Goal: Task Accomplishment & Management: Manage account settings

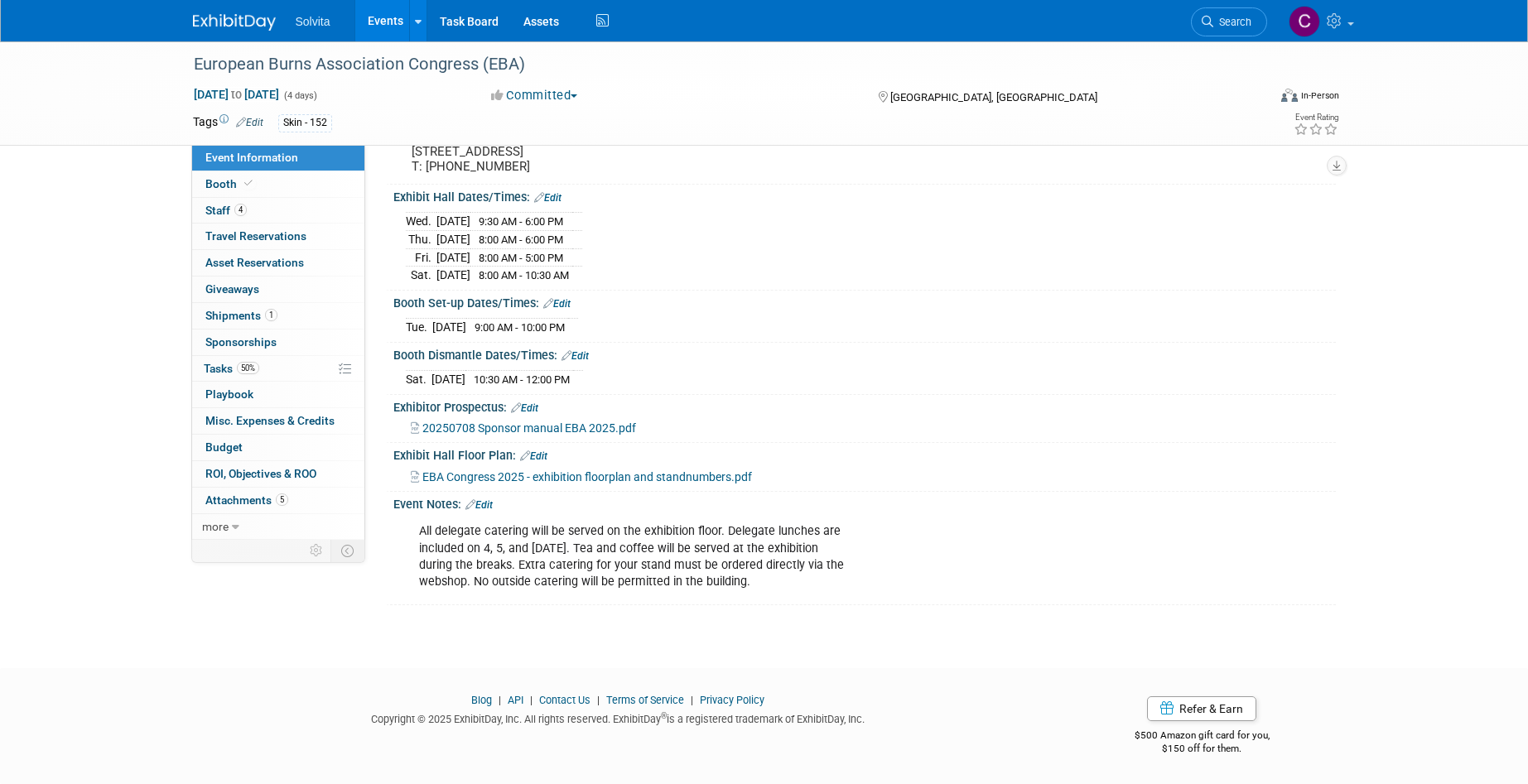
drag, startPoint x: 267, startPoint y: 422, endPoint x: 305, endPoint y: 426, distance: 38.2
click at [267, 422] on span "Misc. Expenses & Credits 0" at bounding box center [270, 420] width 130 height 14
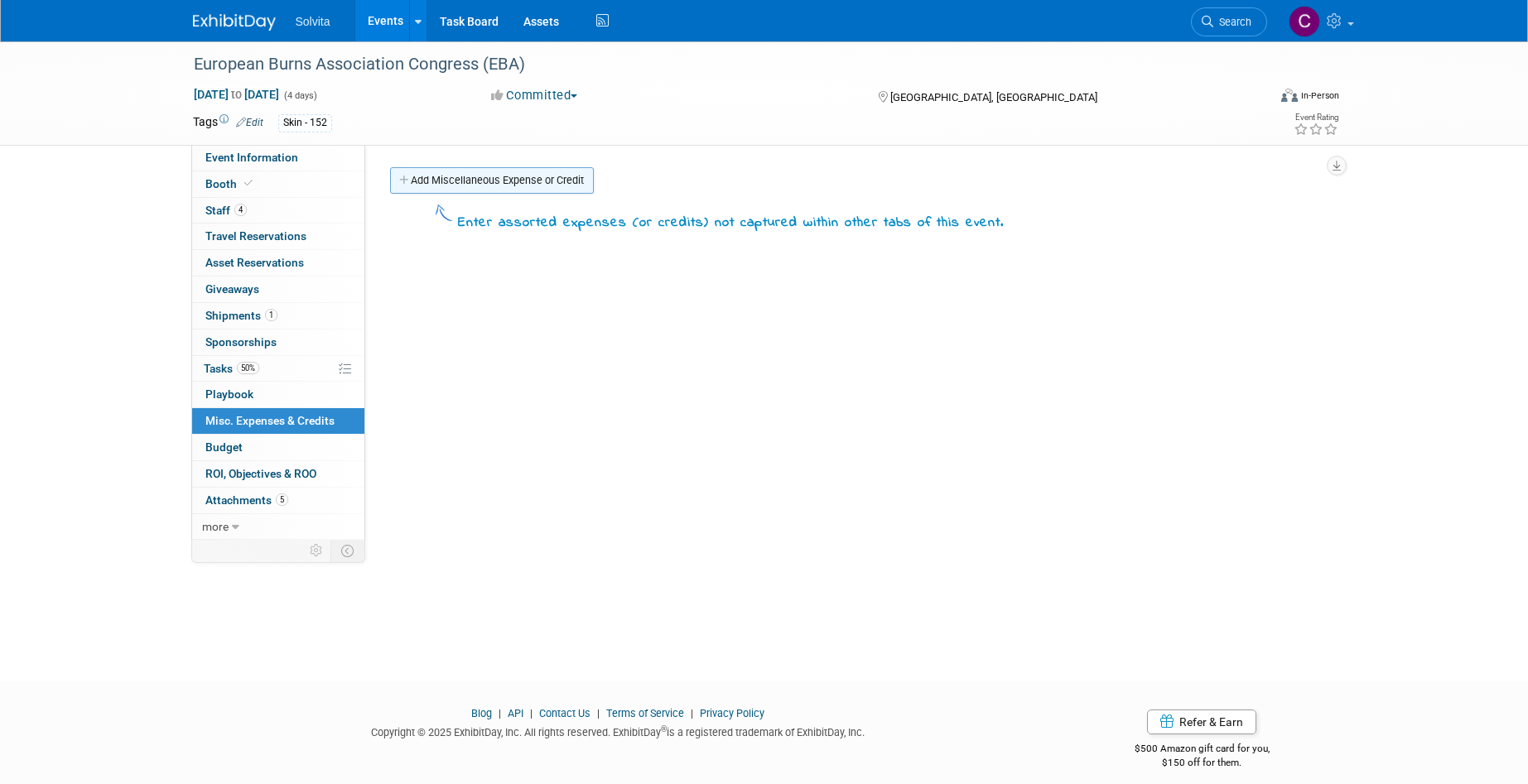
click at [439, 183] on link "Add Miscellaneous Expense or Credit" at bounding box center [492, 180] width 203 height 26
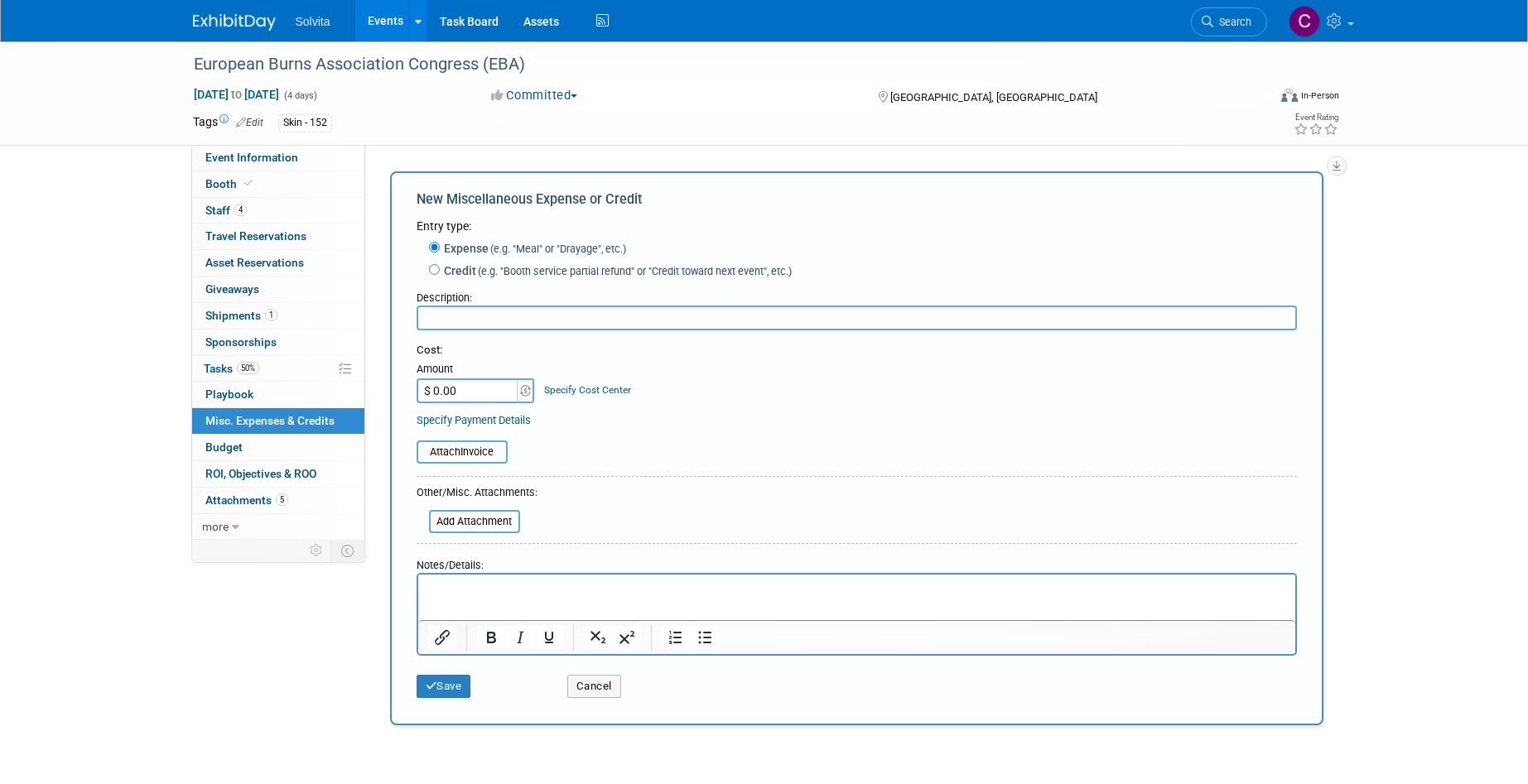
click at [533, 323] on input "text" at bounding box center [857, 318] width 881 height 25
type input "Electricity"
click at [469, 384] on input "$ 0.00" at bounding box center [468, 391] width 104 height 25
click at [521, 393] on img at bounding box center [526, 391] width 11 height 12
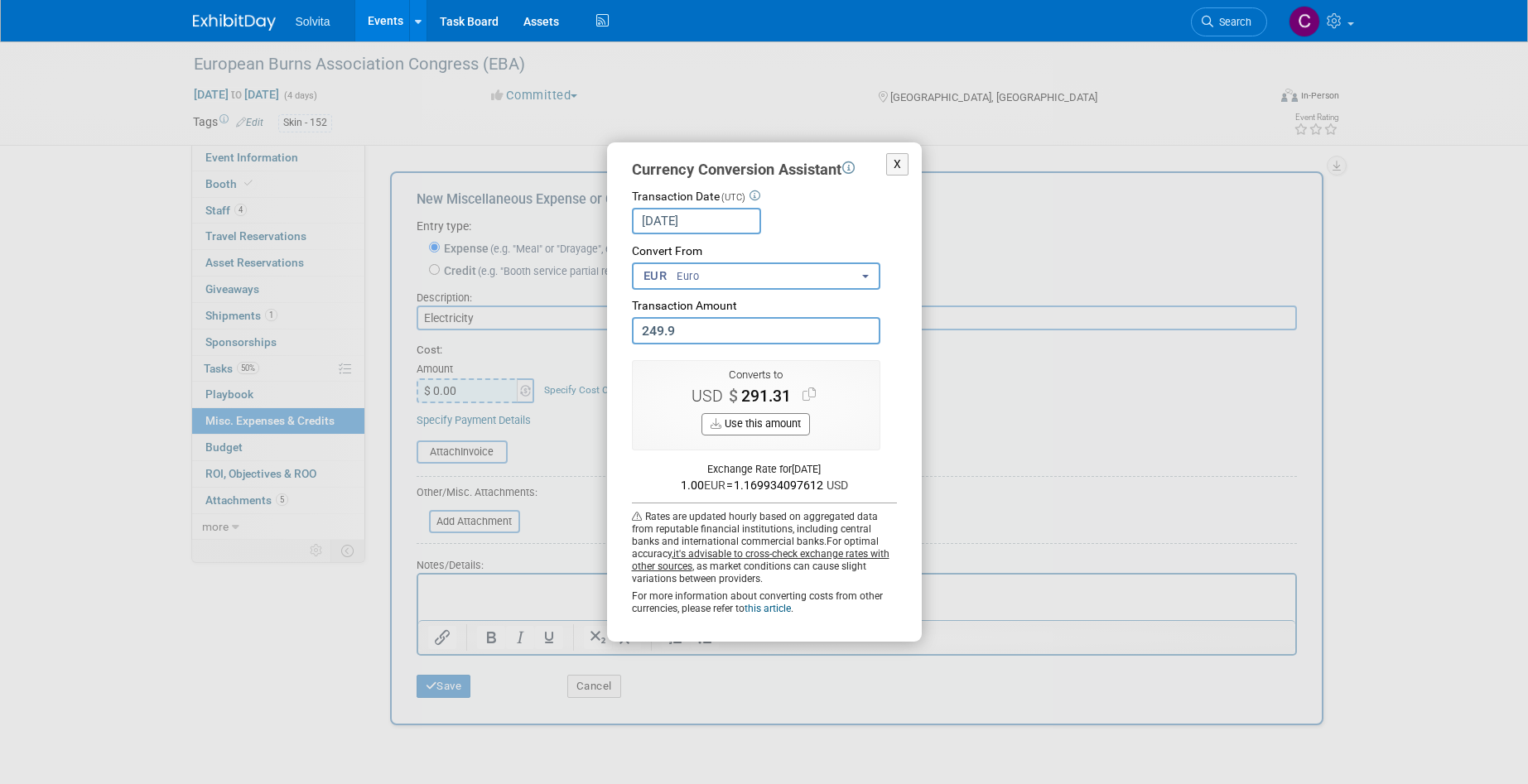
type input "249.90"
click at [758, 420] on button "Use this amount" at bounding box center [755, 424] width 109 height 23
type input "$ 292.37"
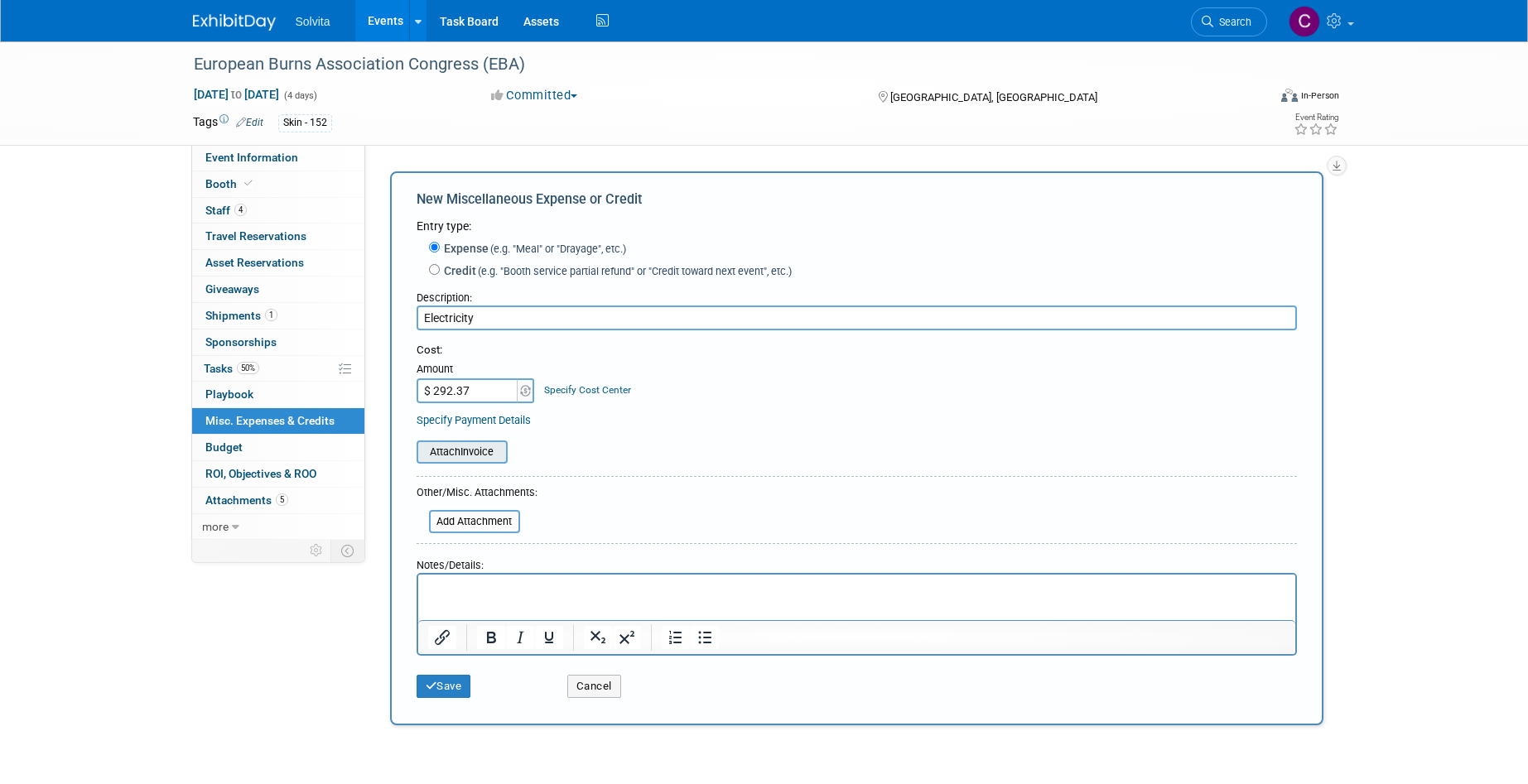
click at [485, 455] on input "file" at bounding box center [407, 452] width 197 height 20
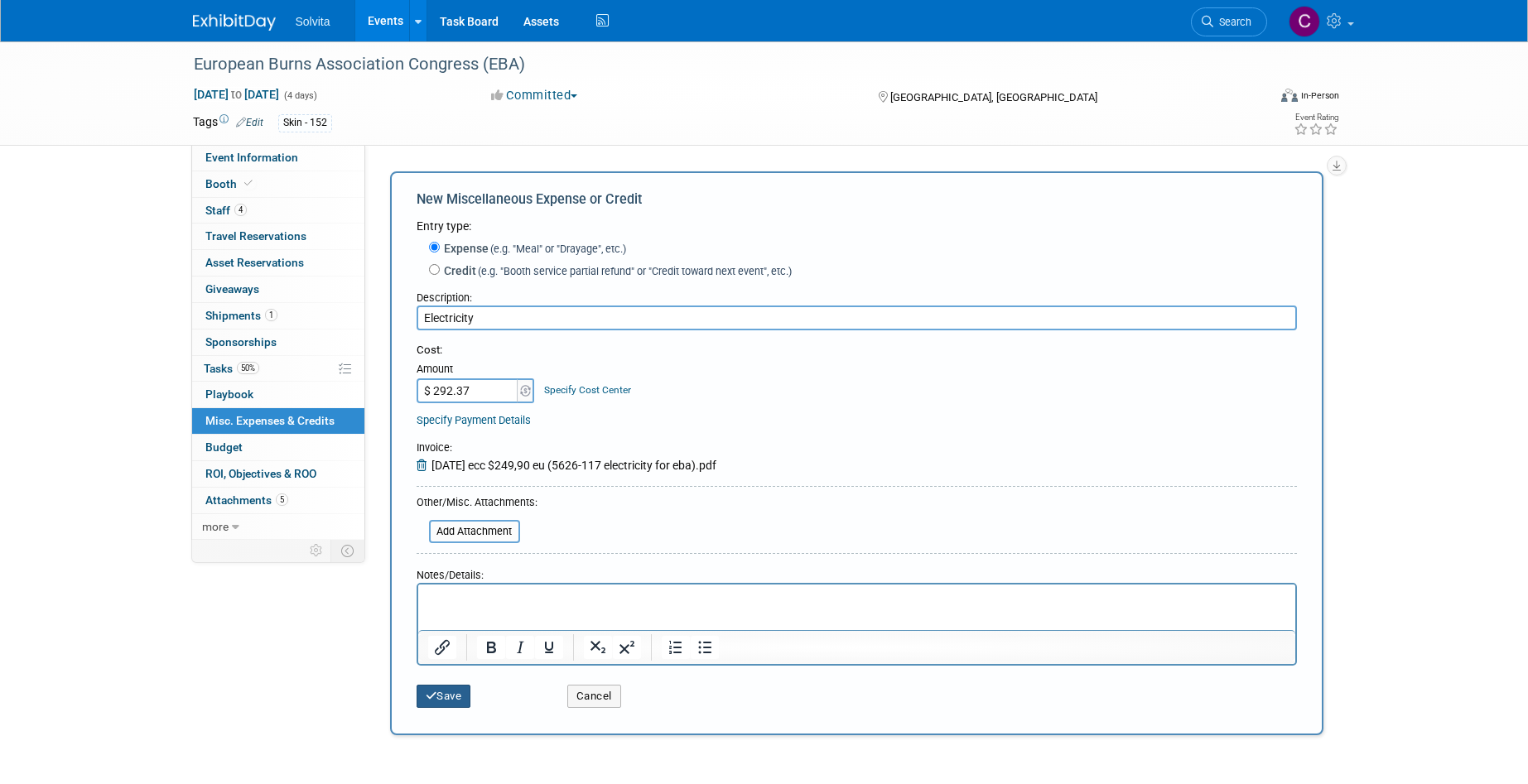
click at [445, 698] on button "Save" at bounding box center [444, 697] width 55 height 23
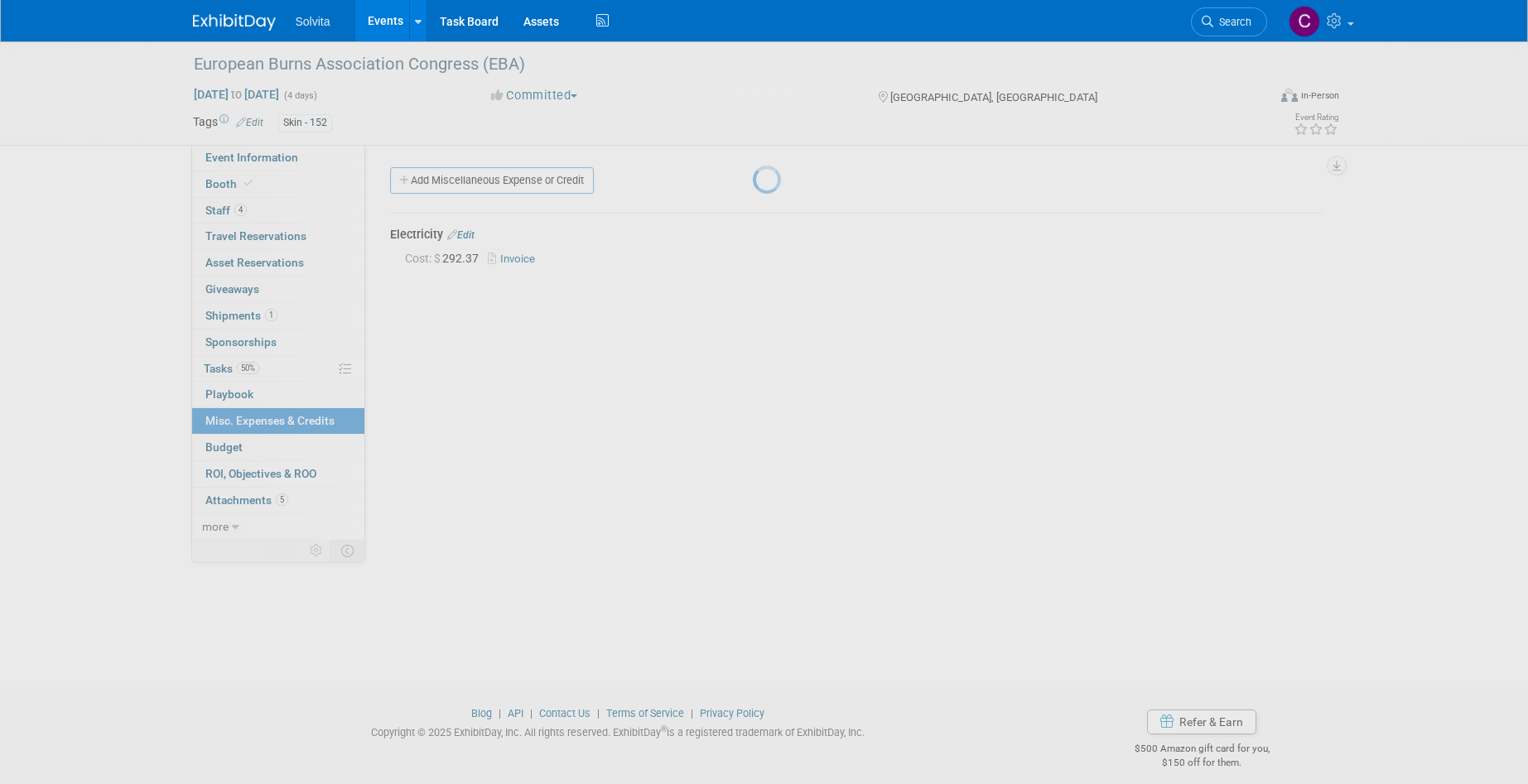
scroll to position [14, 0]
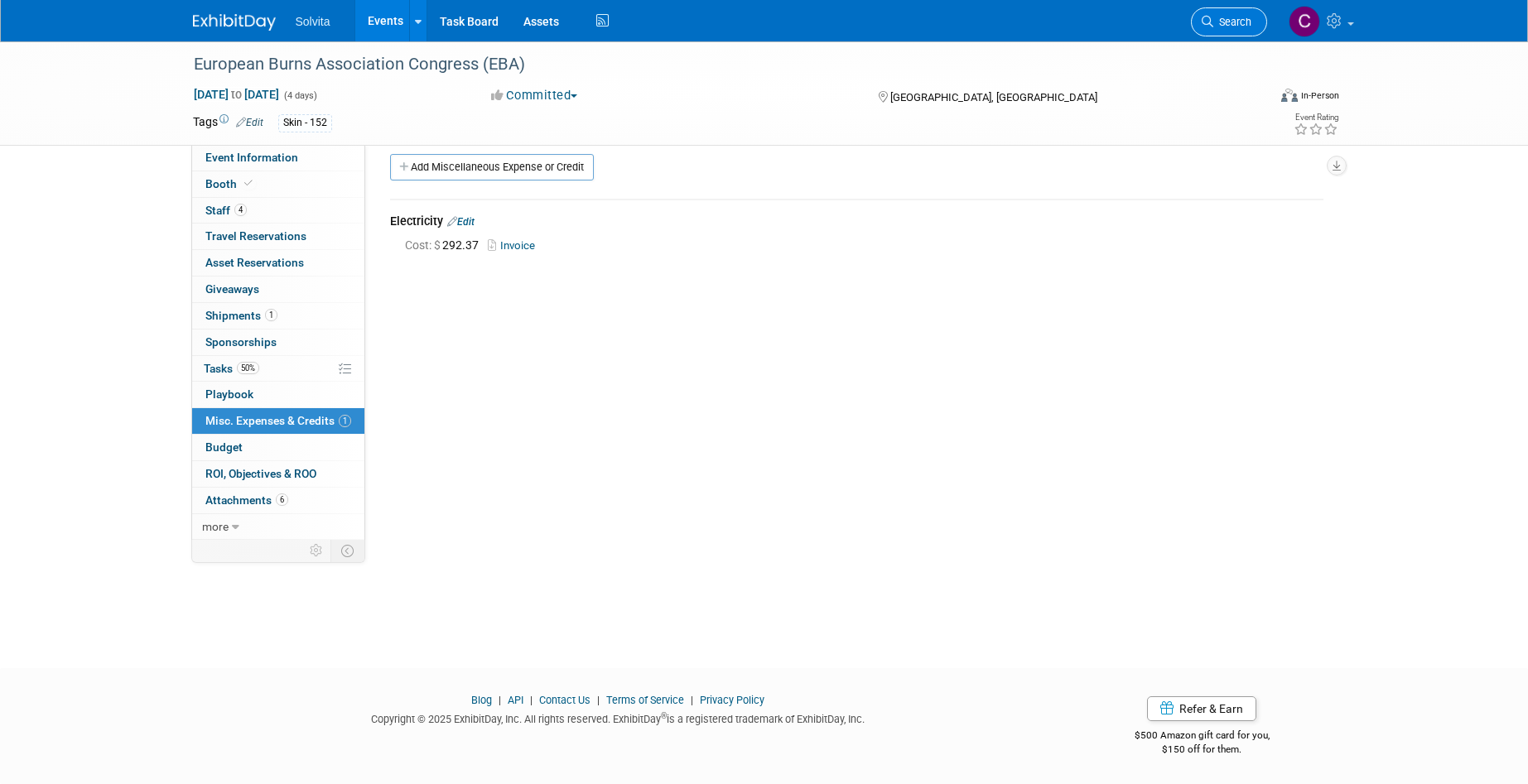
click at [1229, 23] on span "Search" at bounding box center [1233, 22] width 38 height 13
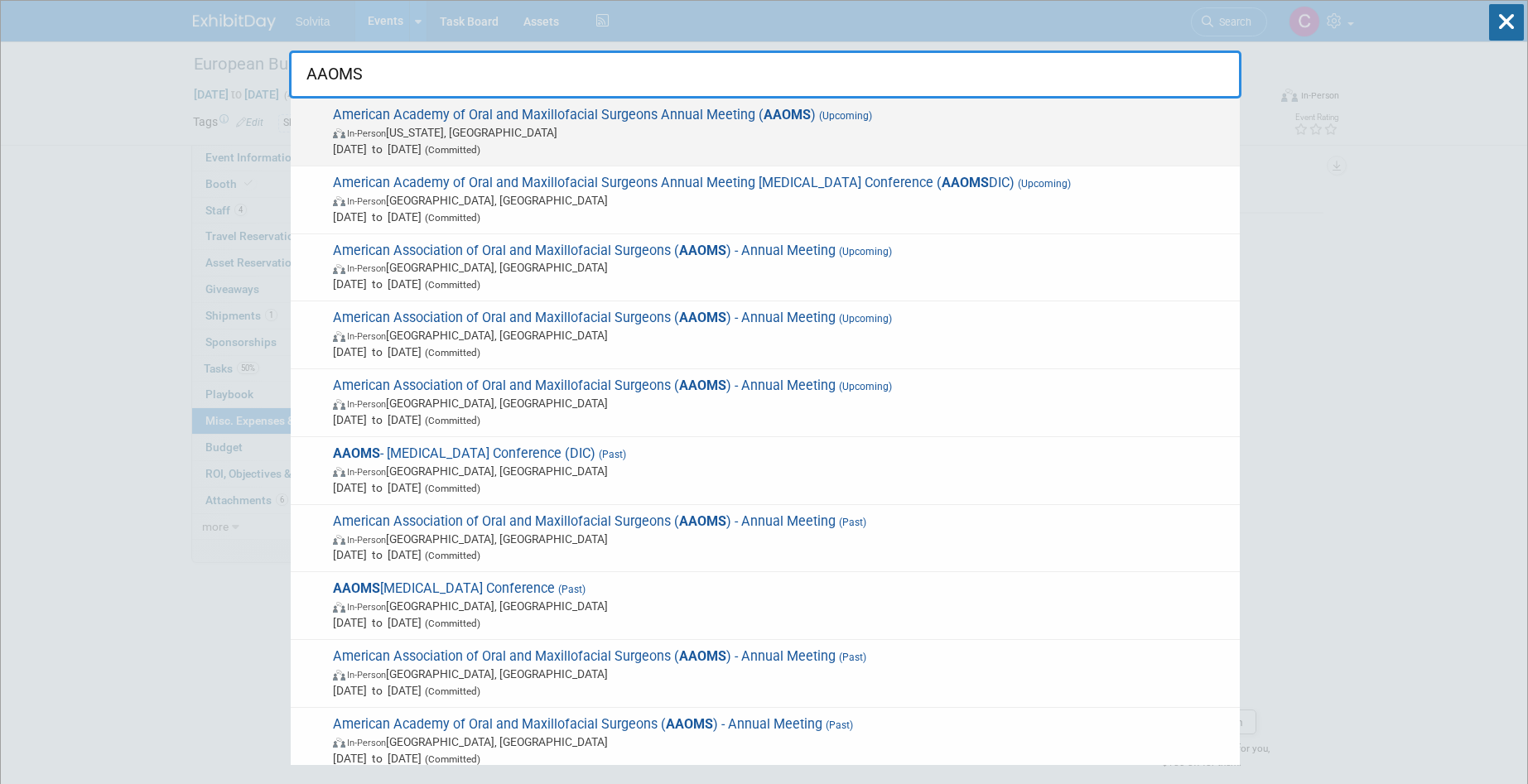
type input "AAOMS"
click at [841, 119] on span "(Upcoming)" at bounding box center [844, 115] width 57 height 12
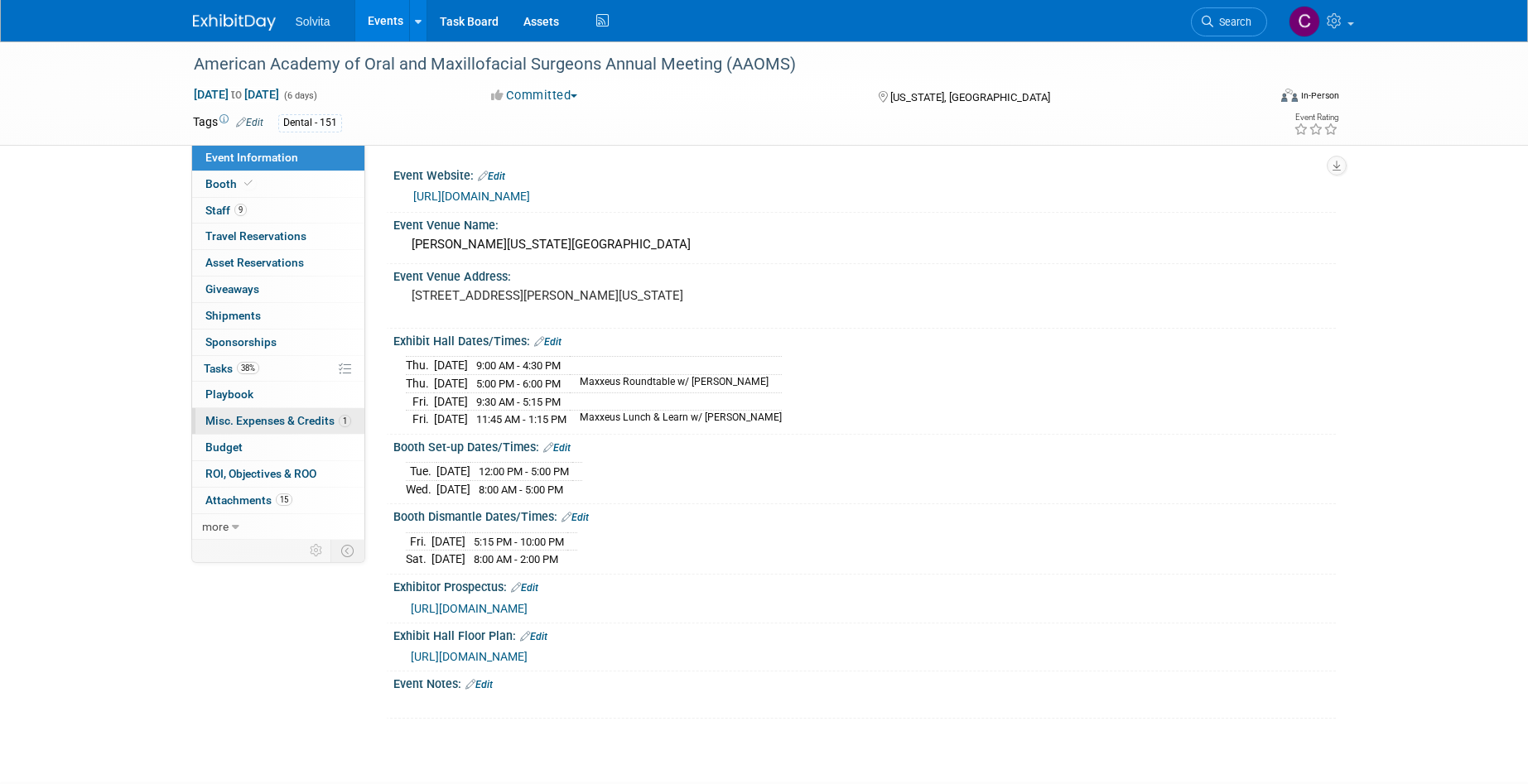
click at [266, 419] on span "Misc. Expenses & Credits 1" at bounding box center [278, 420] width 146 height 14
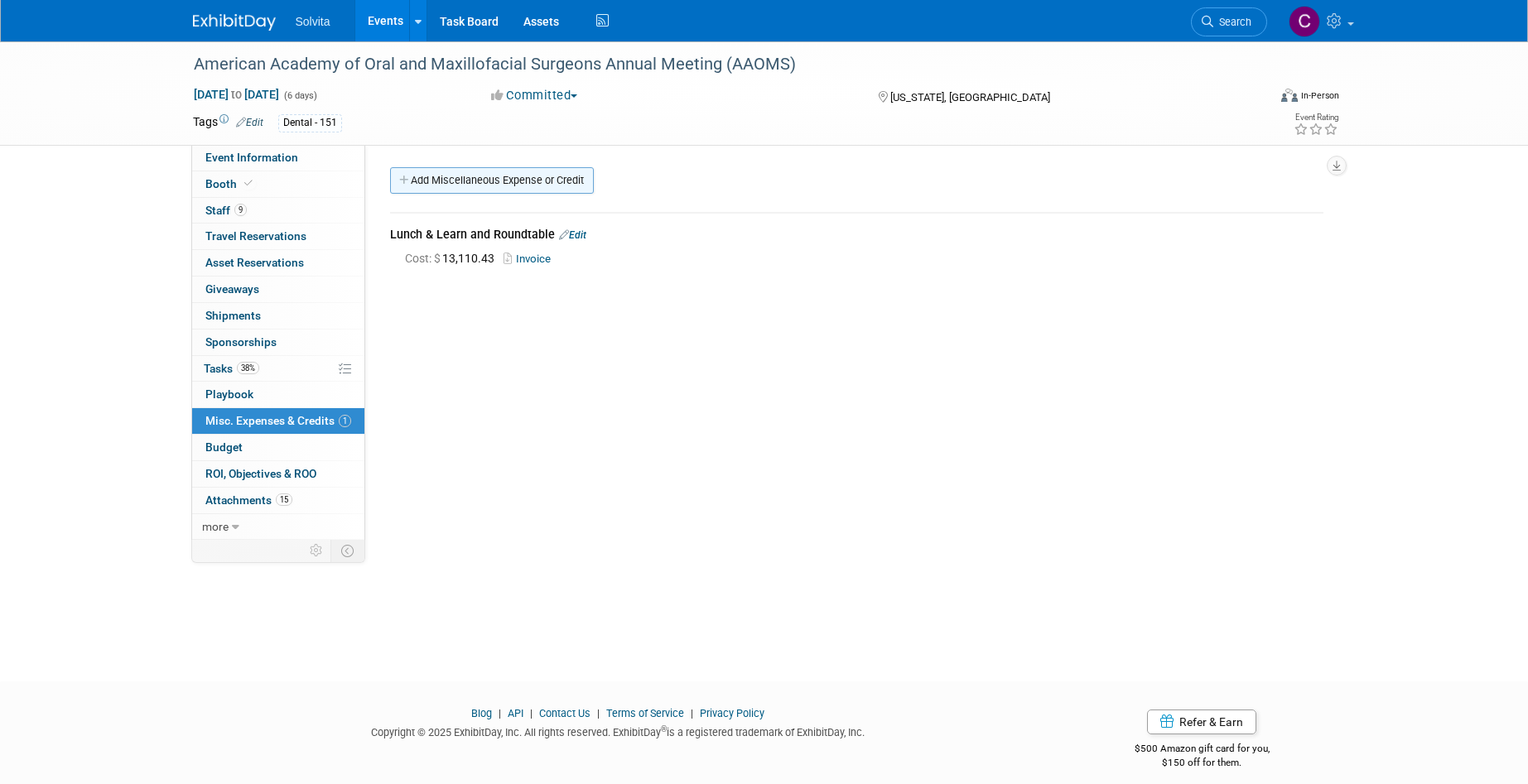
click at [547, 180] on link "Add Miscellaneous Expense or Credit" at bounding box center [492, 180] width 203 height 26
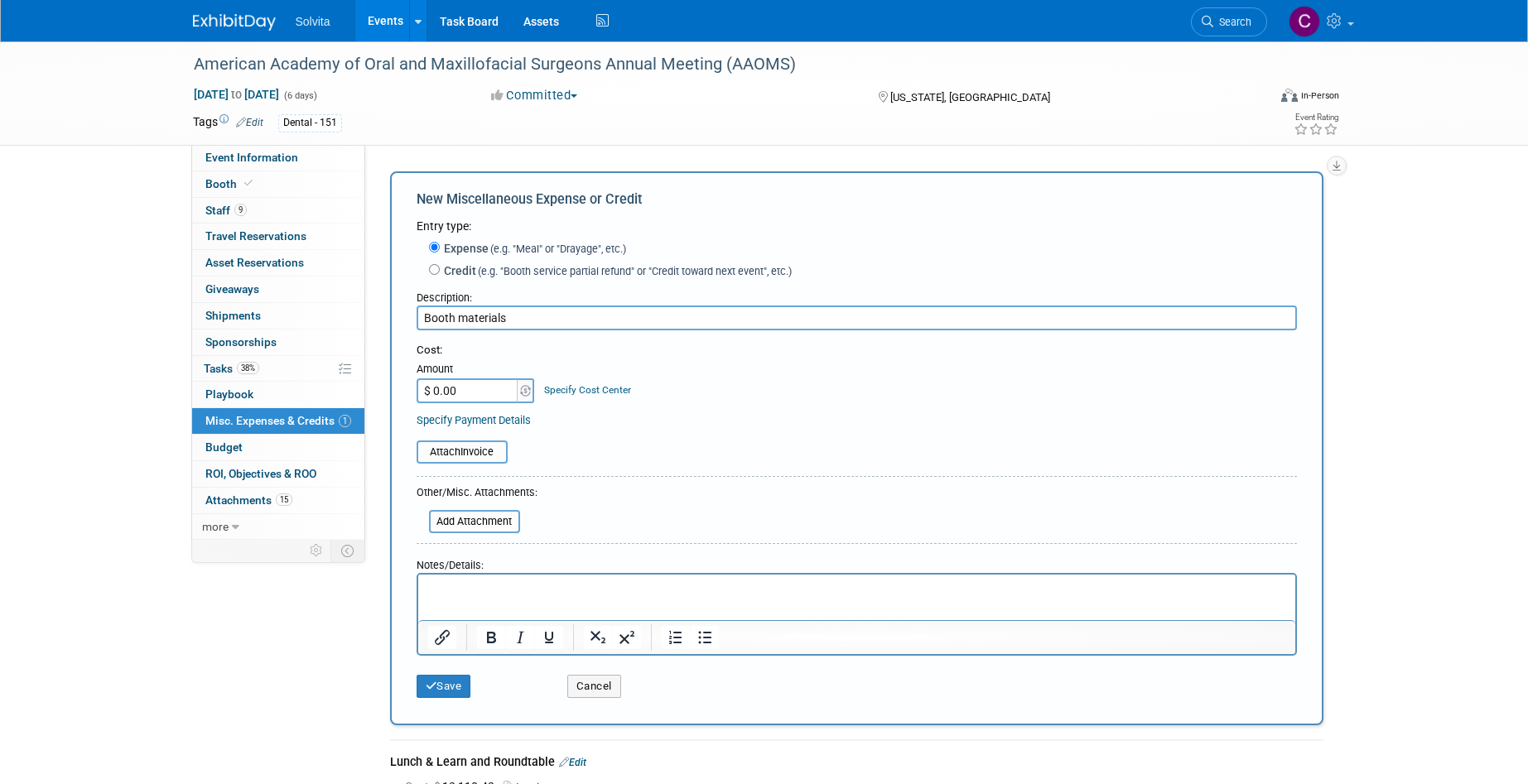
type input "Booth materials"
click at [477, 399] on input "$ 0.00" at bounding box center [468, 391] width 104 height 25
paste input "14,780.5"
type input "$ 14,780.50"
click at [478, 449] on input "file" at bounding box center [407, 452] width 197 height 20
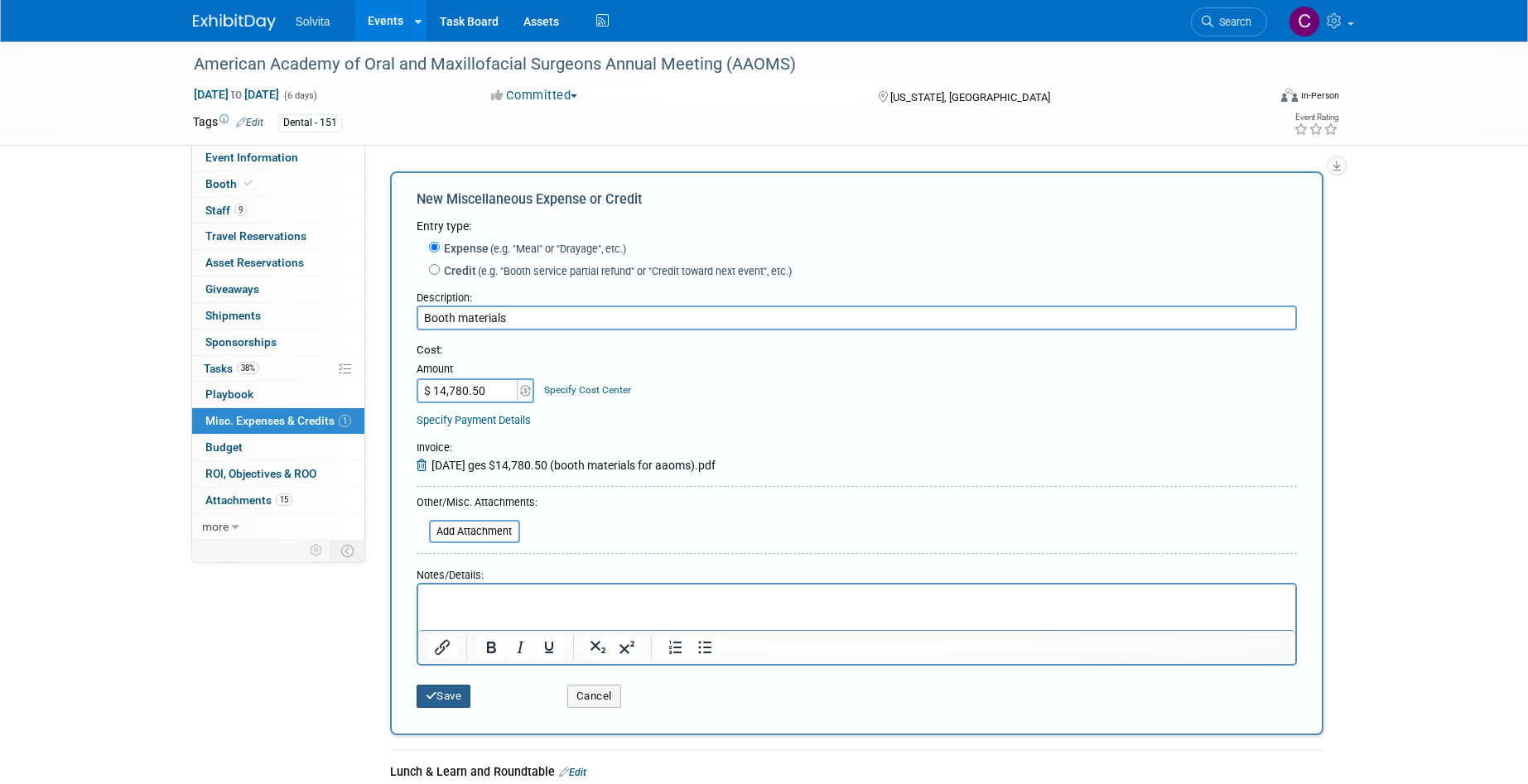
click at [450, 705] on button "Save" at bounding box center [444, 697] width 55 height 23
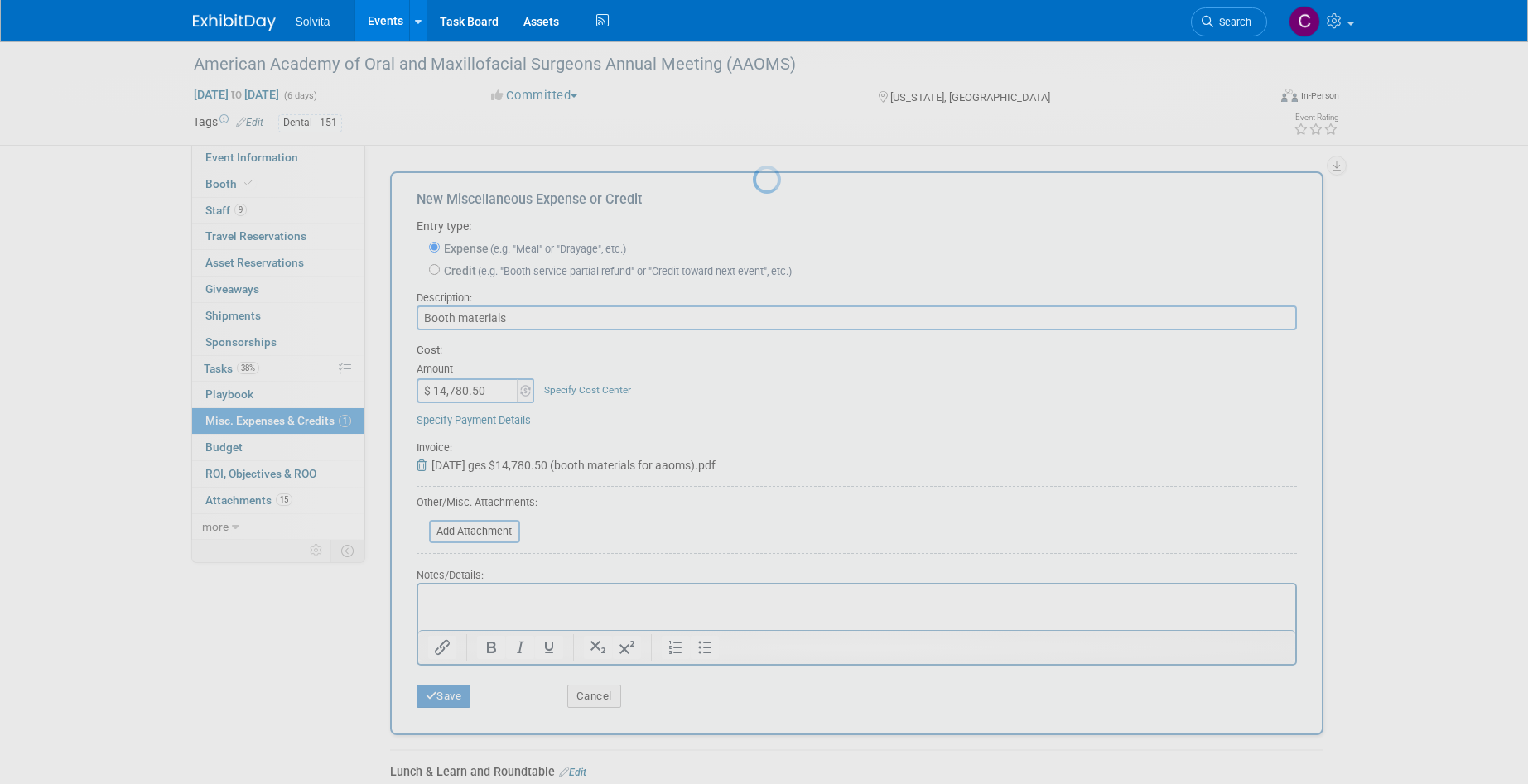
scroll to position [14, 0]
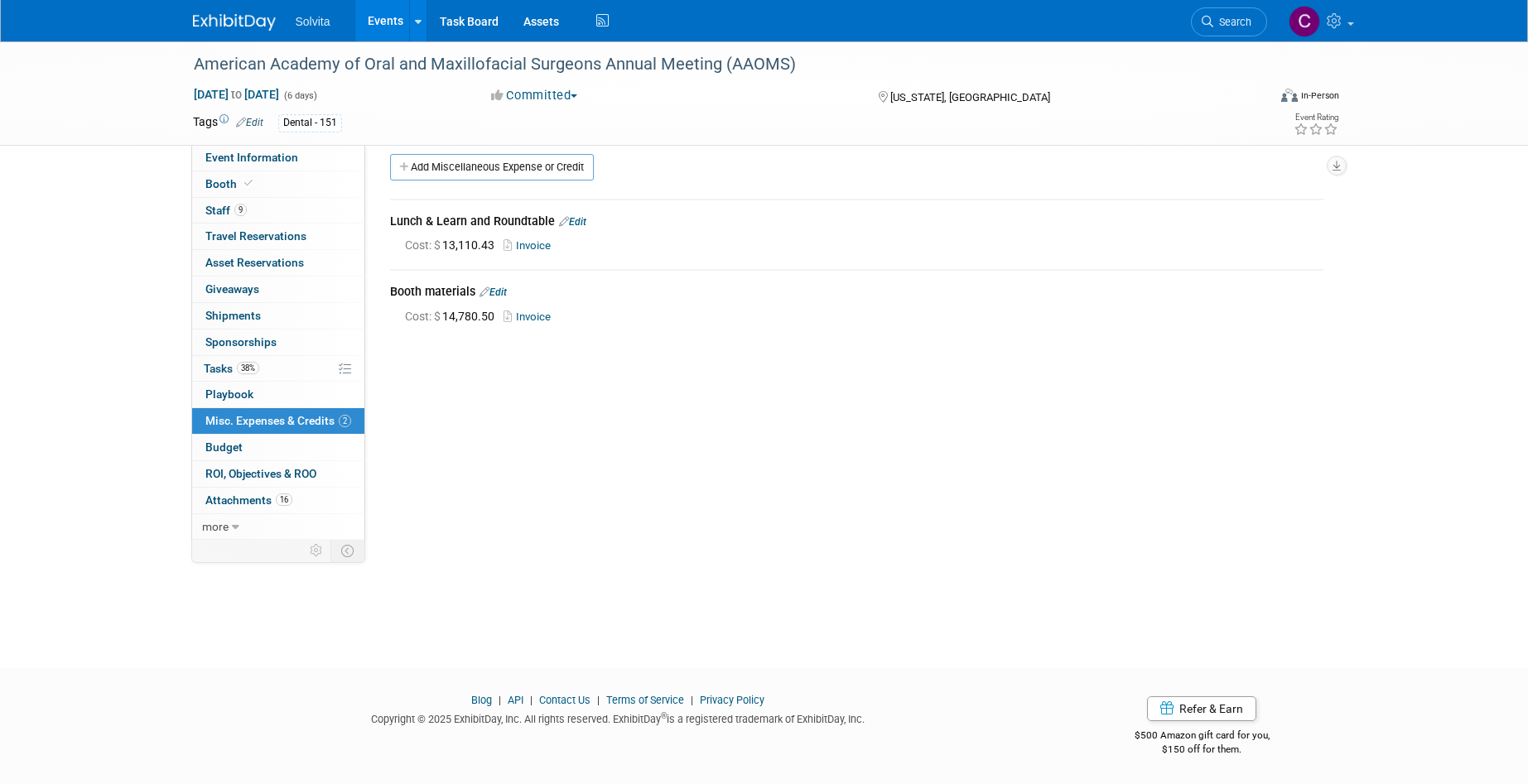
click at [386, 22] on link "Events" at bounding box center [385, 21] width 60 height 41
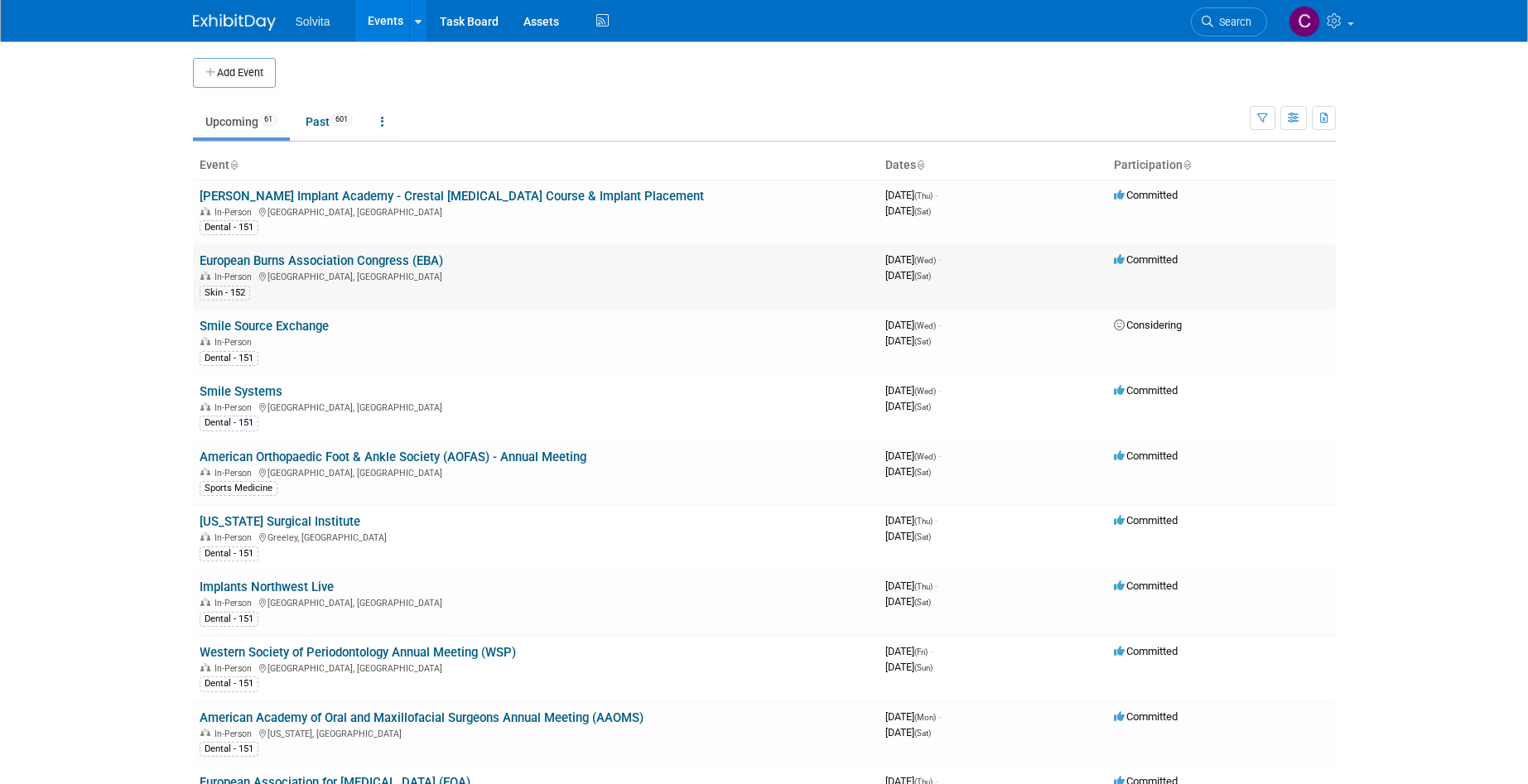
drag, startPoint x: 347, startPoint y: 252, endPoint x: 365, endPoint y: 256, distance: 18.4
click at [347, 252] on td "European Burns Association Congress (EBA) In-Person Berlin, Germany Skin - 152" at bounding box center [536, 276] width 686 height 66
click at [357, 261] on link "European Burns Association Congress (EBA)" at bounding box center [321, 261] width 243 height 15
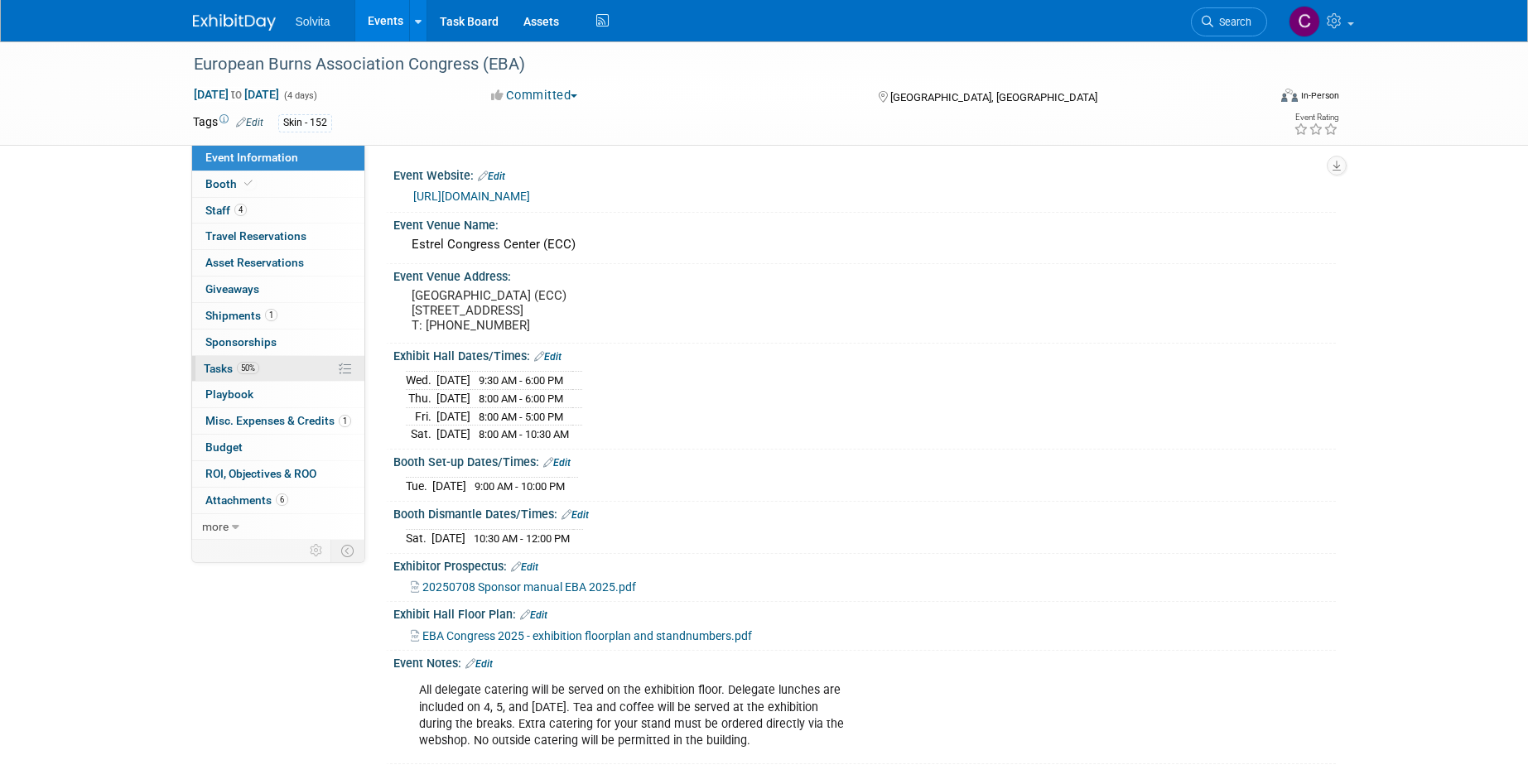
click at [222, 365] on span "Tasks 50%" at bounding box center [231, 368] width 56 height 14
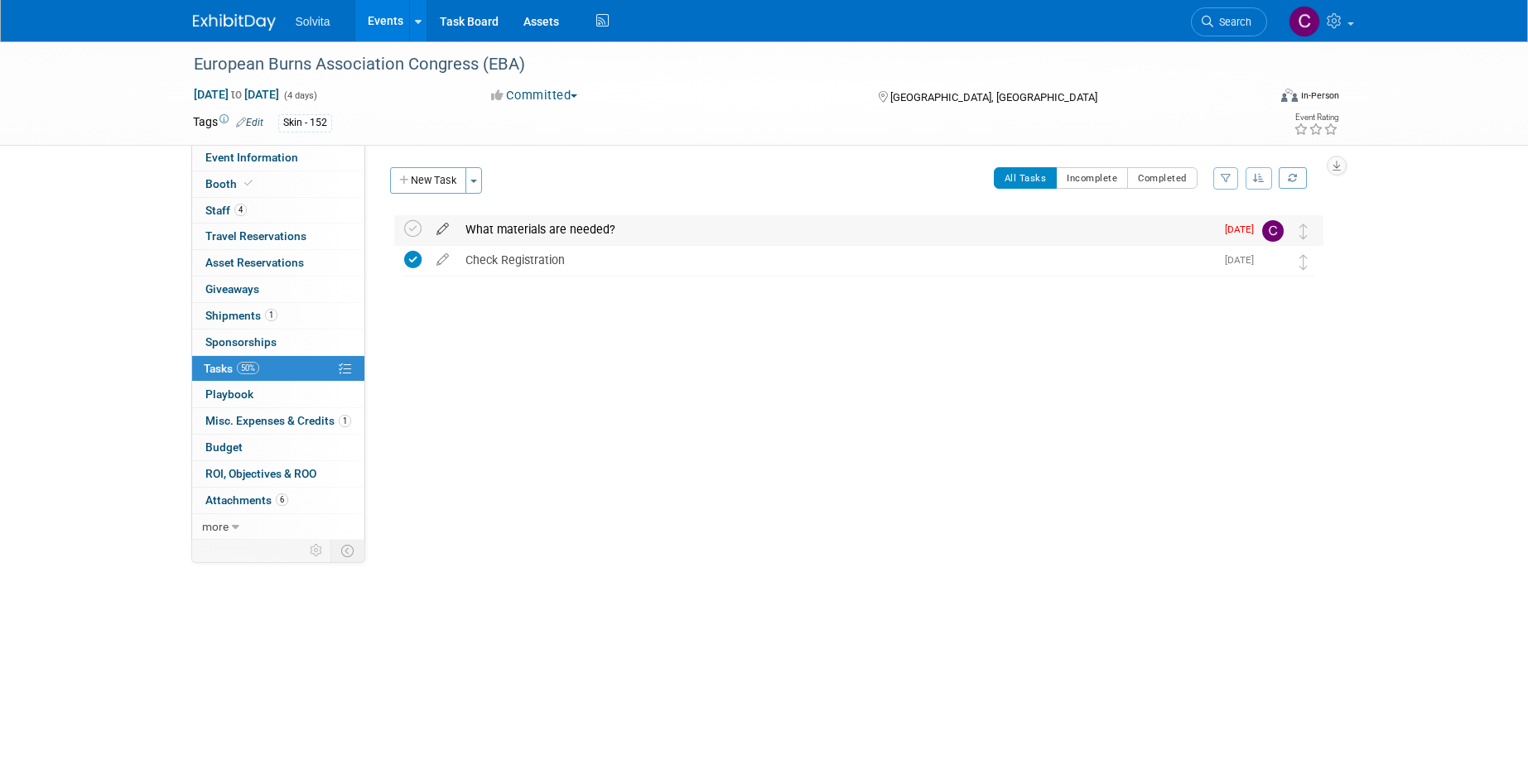
click at [442, 233] on icon at bounding box center [443, 225] width 29 height 21
select select "7"
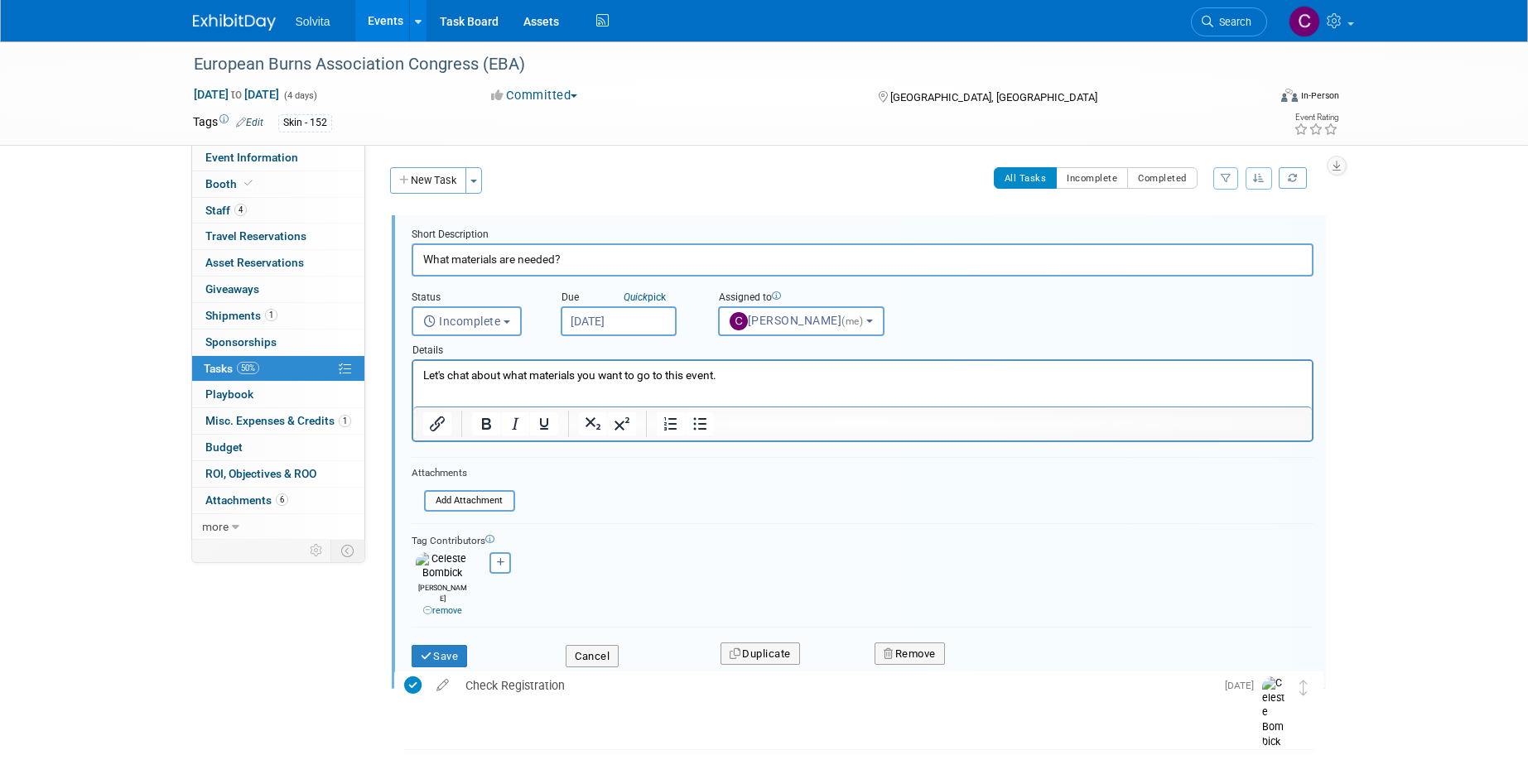
click at [631, 322] on input "[DATE]" at bounding box center [619, 320] width 116 height 30
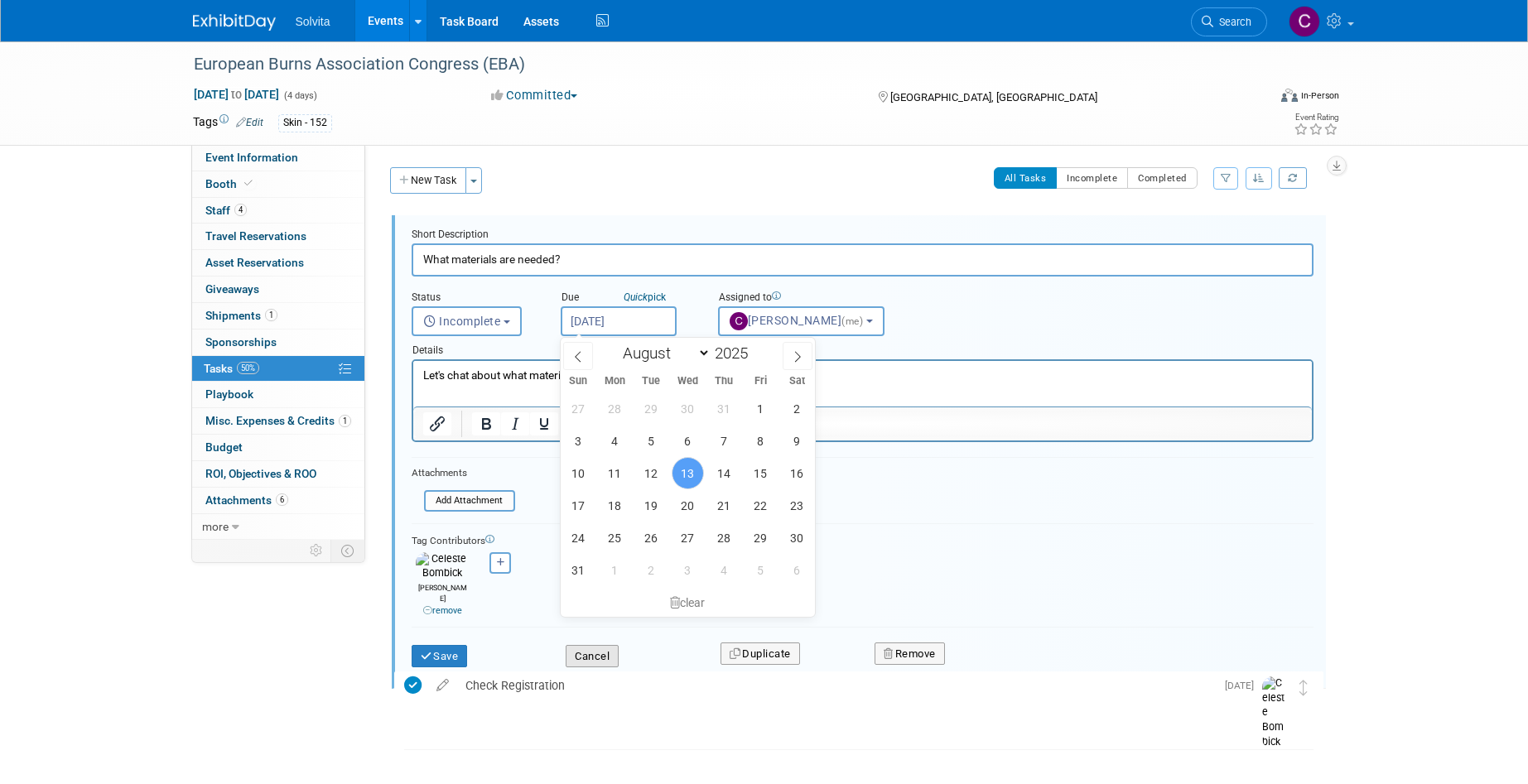
click at [608, 645] on button "Cancel" at bounding box center [592, 657] width 53 height 23
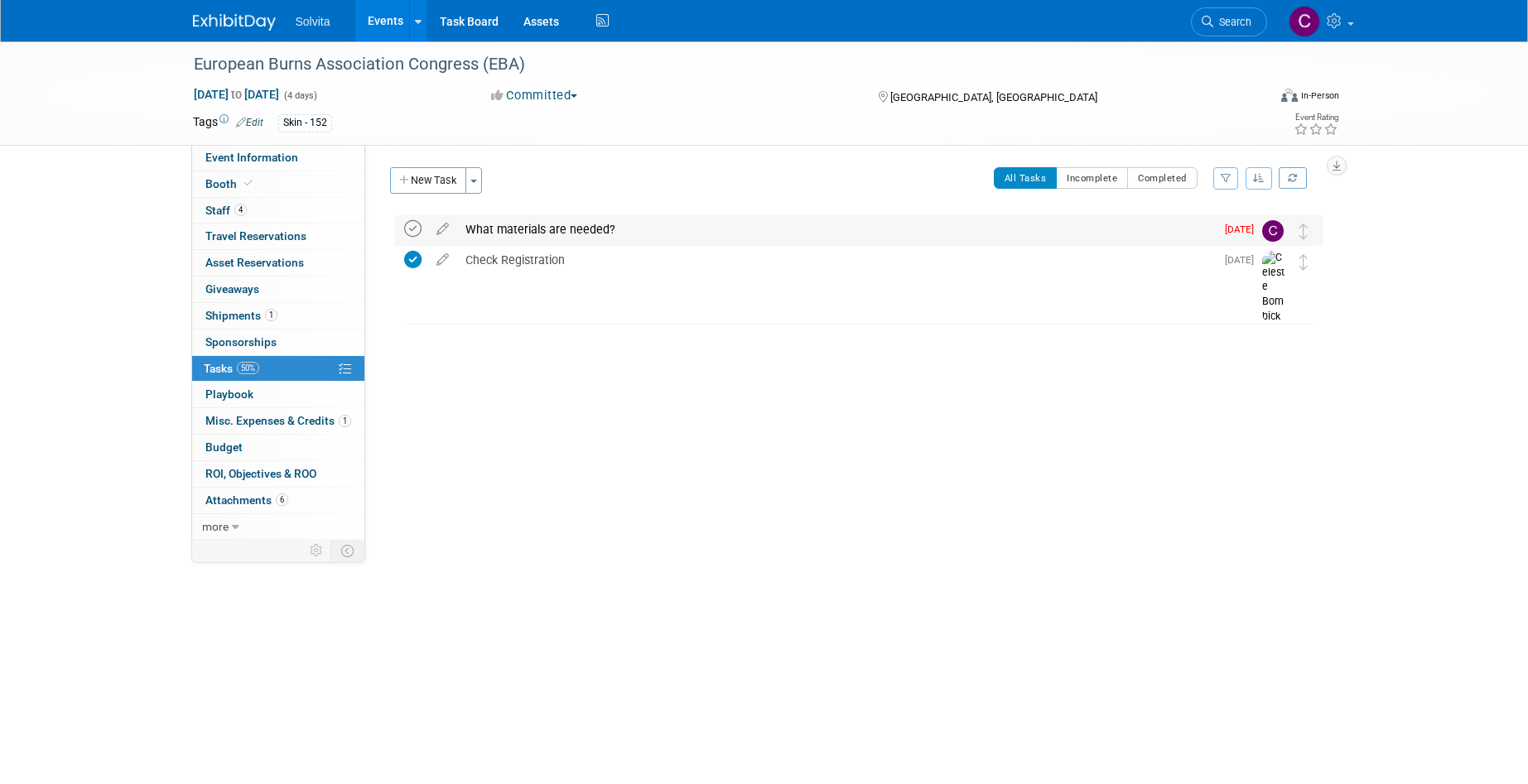
click at [411, 225] on icon at bounding box center [412, 229] width 17 height 17
